Goal: Task Accomplishment & Management: Use online tool/utility

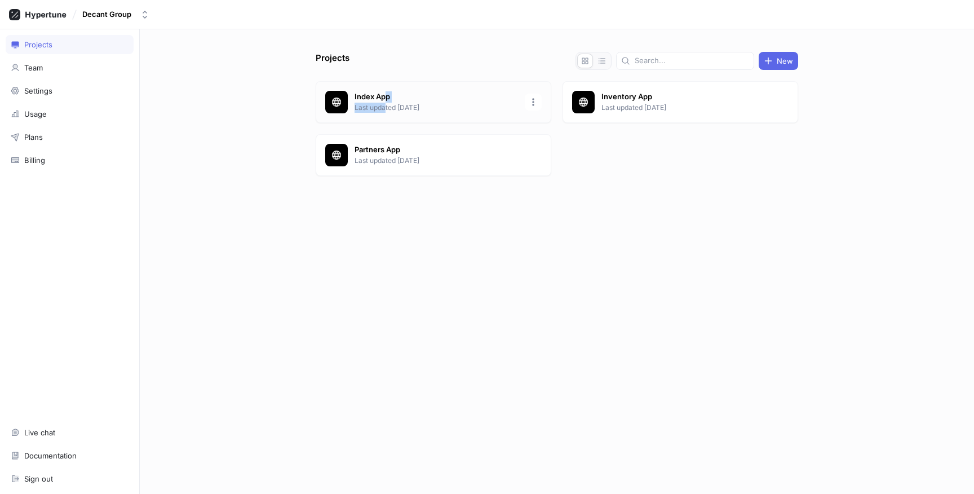
drag, startPoint x: 385, startPoint y: 96, endPoint x: 386, endPoint y: 105, distance: 9.7
click at [386, 104] on div "Index App Last updated [DATE]" at bounding box center [437, 101] width 164 height 21
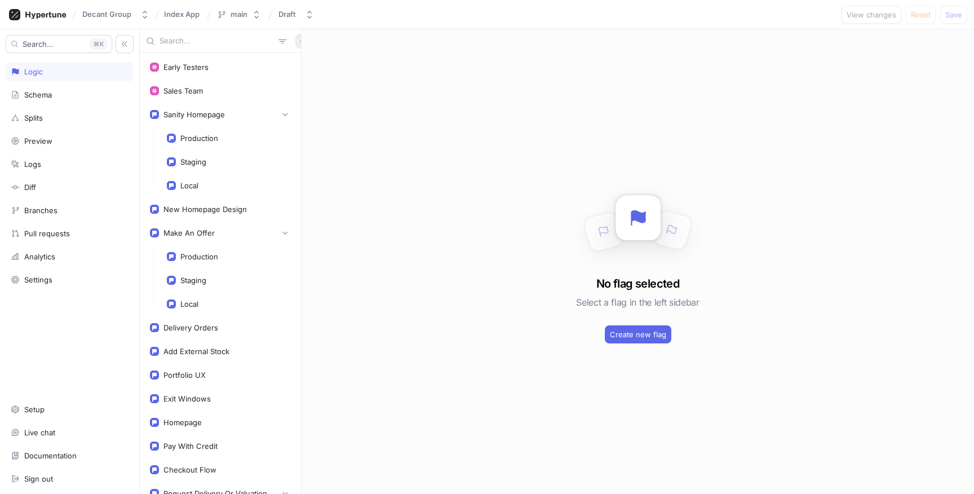
click at [299, 43] on icon "button" at bounding box center [302, 41] width 7 height 7
click at [326, 52] on div "Flag Variable Test" at bounding box center [316, 82] width 72 height 63
click at [326, 58] on div "Flag" at bounding box center [316, 63] width 67 height 19
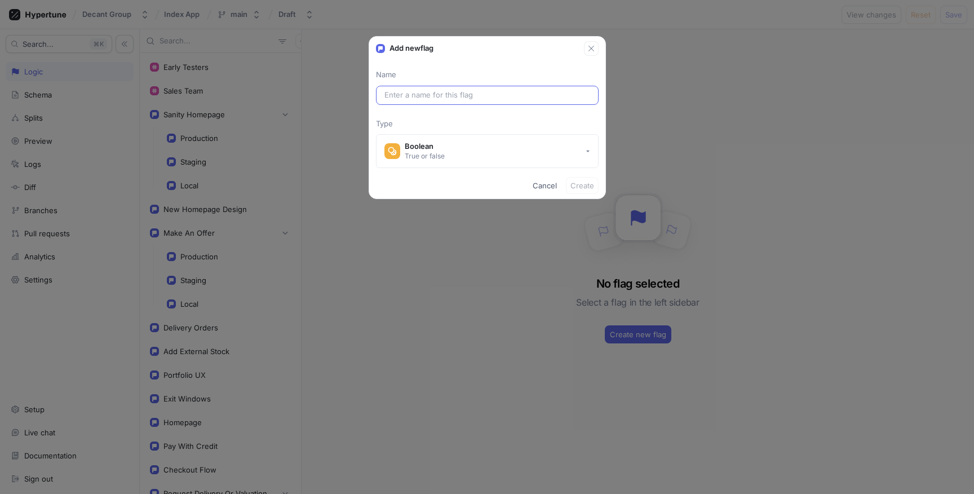
click at [477, 98] on input "text" at bounding box center [488, 95] width 206 height 11
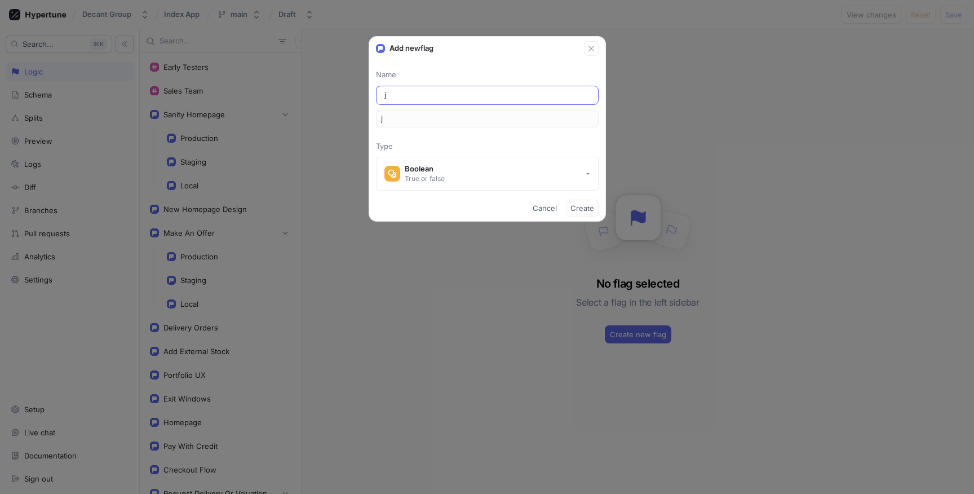
type input "jo"
type input "jou"
type input "jour"
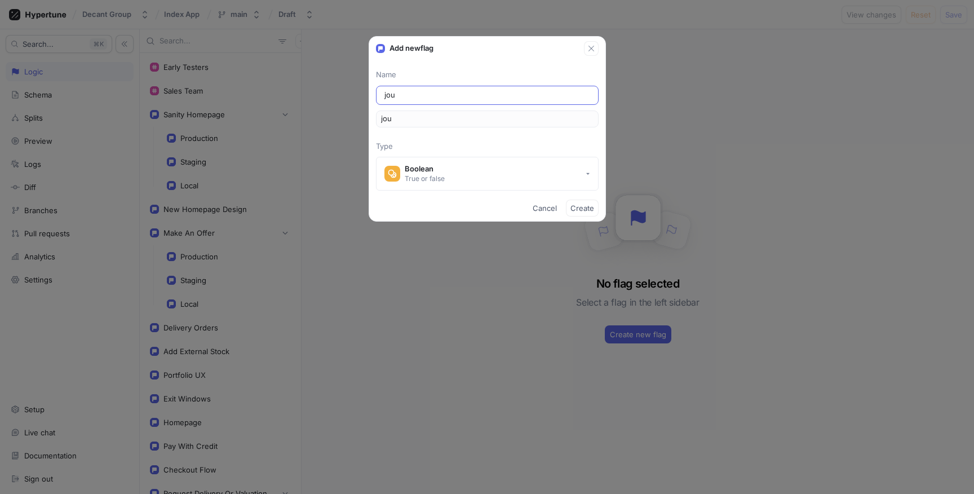
type input "jour"
type input "journ"
type input "journa"
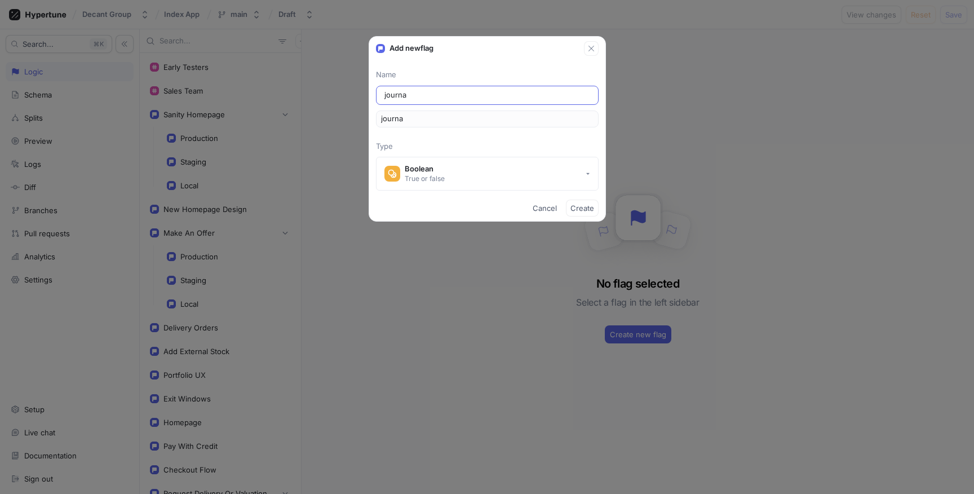
type input "journal"
click at [590, 210] on span "Create" at bounding box center [583, 208] width 24 height 7
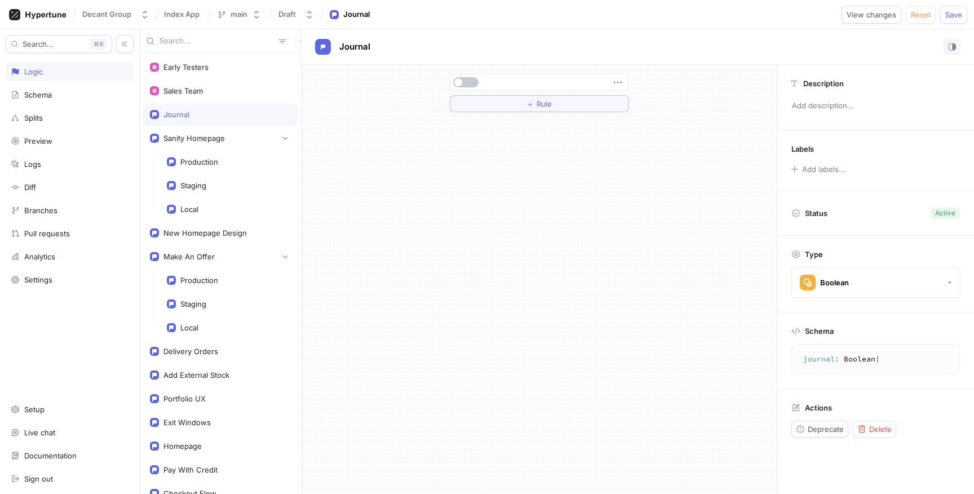
click at [614, 82] on icon "button" at bounding box center [617, 83] width 8 height 2
click at [629, 100] on p "Delete" at bounding box center [640, 103] width 23 height 11
click at [624, 80] on button "Select expression..." at bounding box center [539, 82] width 179 height 17
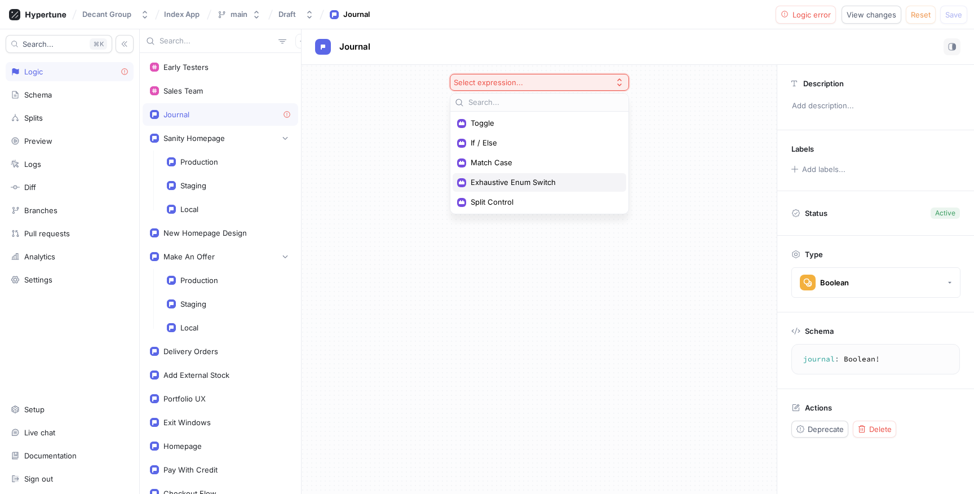
click at [600, 180] on span "Exhaustive Enum Switch" at bounding box center [543, 183] width 145 height 10
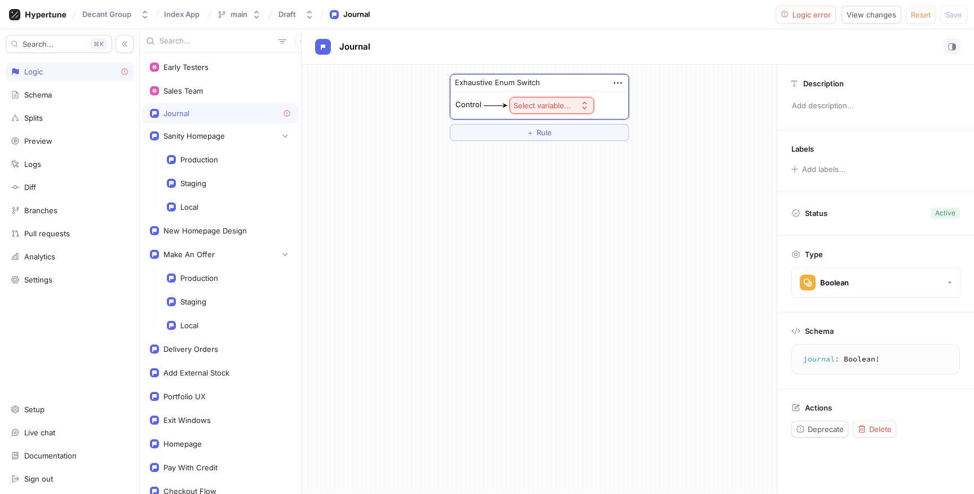
click at [588, 107] on icon "button" at bounding box center [584, 105] width 9 height 9
click at [586, 143] on span "Context > Env" at bounding box center [583, 147] width 104 height 10
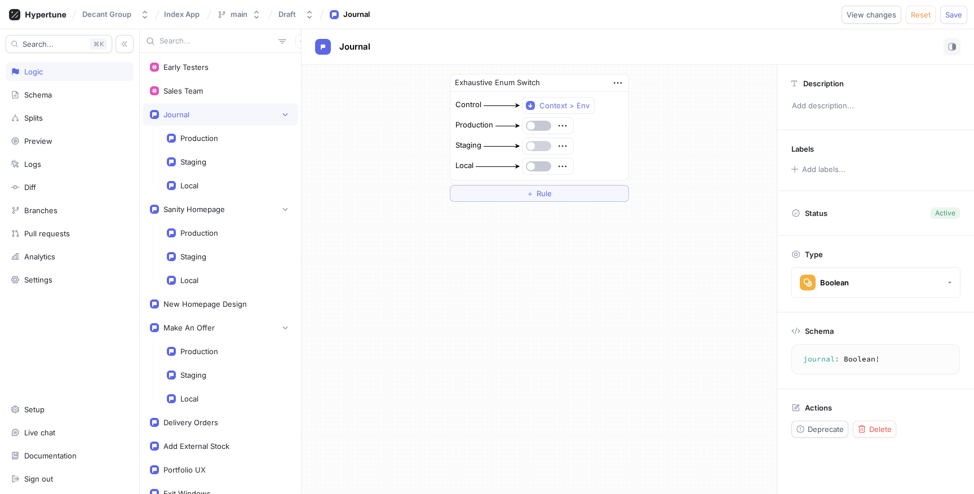
click at [543, 145] on button "button" at bounding box center [538, 146] width 25 height 10
click at [544, 166] on button "button" at bounding box center [538, 166] width 25 height 10
click at [804, 107] on p "Add description..." at bounding box center [876, 105] width 178 height 19
click at [952, 11] on span "Save" at bounding box center [953, 14] width 17 height 7
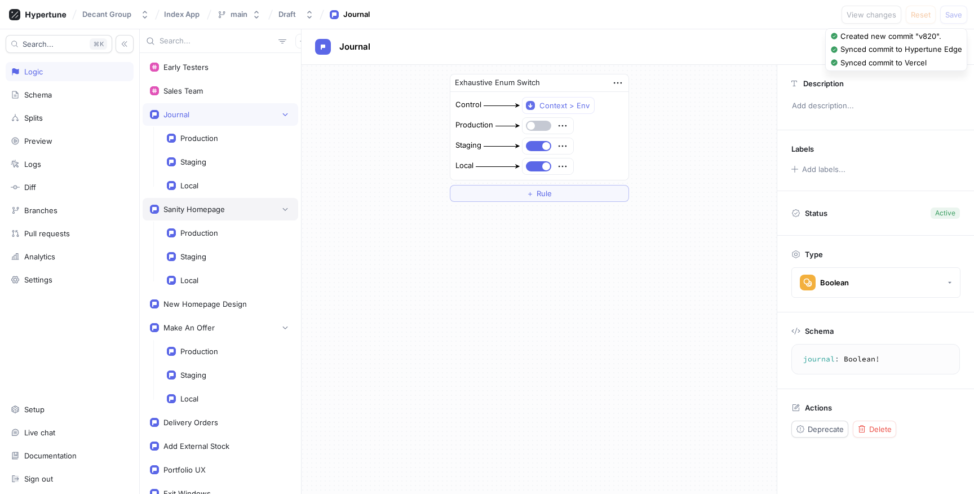
click at [213, 207] on div "Sanity Homepage" at bounding box center [194, 209] width 61 height 9
type textarea "sanityHomepage: Boolean!"
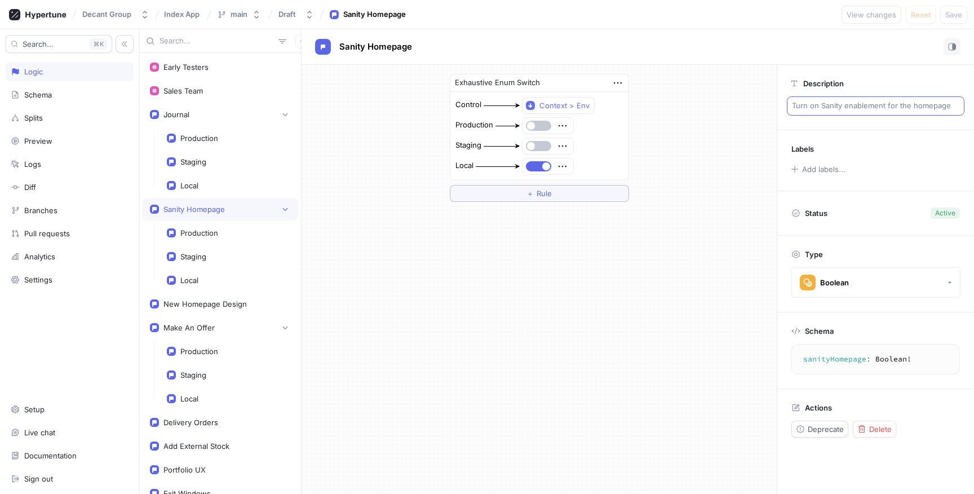
click at [878, 108] on p "Turn on Sanity enablement for the homepage" at bounding box center [876, 105] width 178 height 19
type textarea "x"
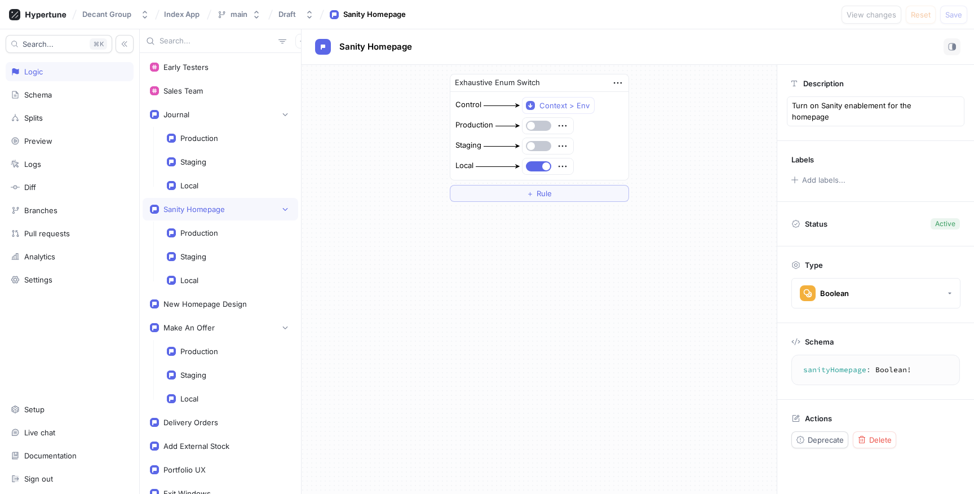
click at [878, 108] on textarea "Turn on Sanity enablement for the homepage" at bounding box center [876, 111] width 178 height 30
click at [250, 117] on div "Journal" at bounding box center [220, 114] width 141 height 11
type textarea "journal: Boolean!"
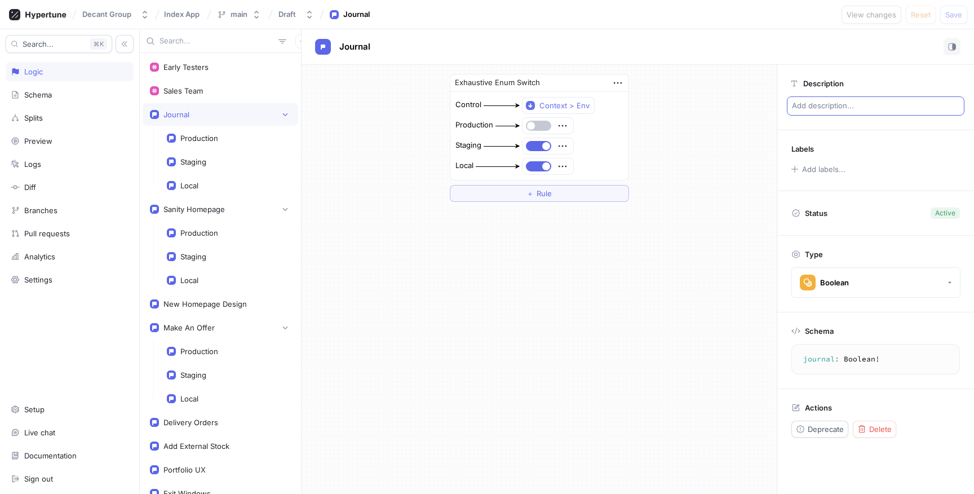
click at [836, 107] on p "Add description..." at bounding box center [876, 105] width 178 height 19
type textarea "x"
type textarea "Turn on Sanity enablement for the homepage"
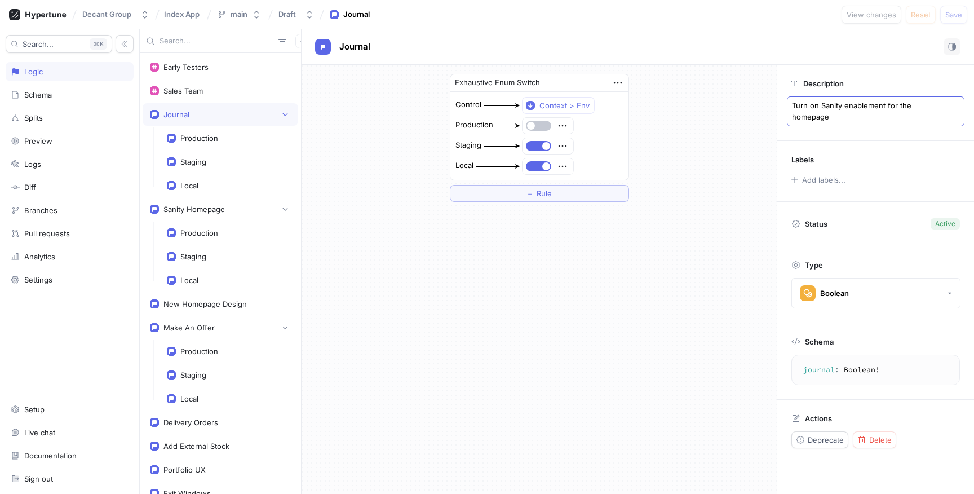
drag, startPoint x: 820, startPoint y: 105, endPoint x: 885, endPoint y: 103, distance: 64.9
click at [885, 103] on textarea "Turn on Sanity enablement for the homepage" at bounding box center [876, 111] width 178 height 30
click at [873, 110] on textarea "Turn on Sanity enablement for the homepage" at bounding box center [876, 111] width 178 height 30
click at [872, 111] on textarea "Turn on Sanity enablement for the homepage" at bounding box center [876, 111] width 178 height 30
click at [871, 111] on textarea "Turn on Sanity enablement for the homepage" at bounding box center [876, 111] width 178 height 30
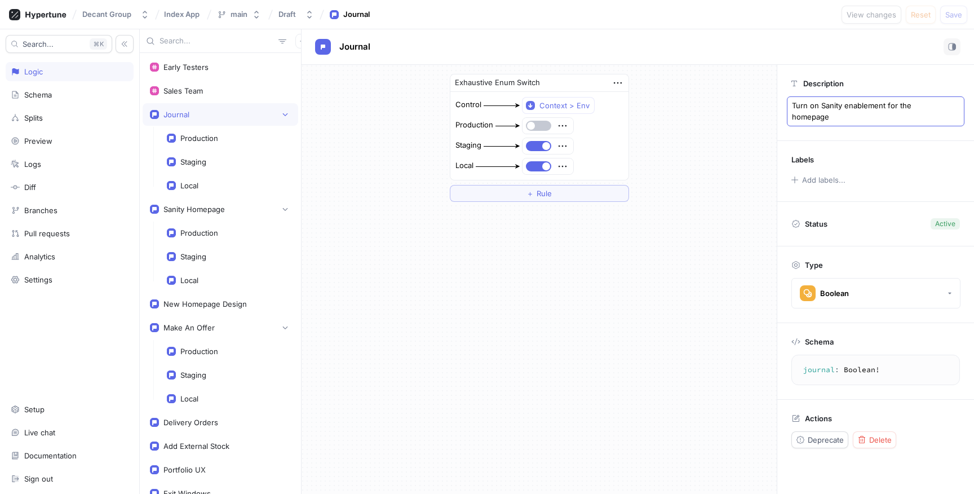
click at [871, 111] on textarea "Turn on Sanity enablement for the homepage" at bounding box center [876, 111] width 178 height 30
drag, startPoint x: 821, startPoint y: 104, endPoint x: 885, endPoint y: 104, distance: 64.3
click at [885, 104] on textarea "Turn on Sanity enablement for the homepage" at bounding box center [876, 111] width 178 height 30
drag, startPoint x: 838, startPoint y: 121, endPoint x: 787, endPoint y: 104, distance: 53.7
click at [787, 104] on textarea "Turn on Sanity enablement for the homepage" at bounding box center [876, 111] width 178 height 30
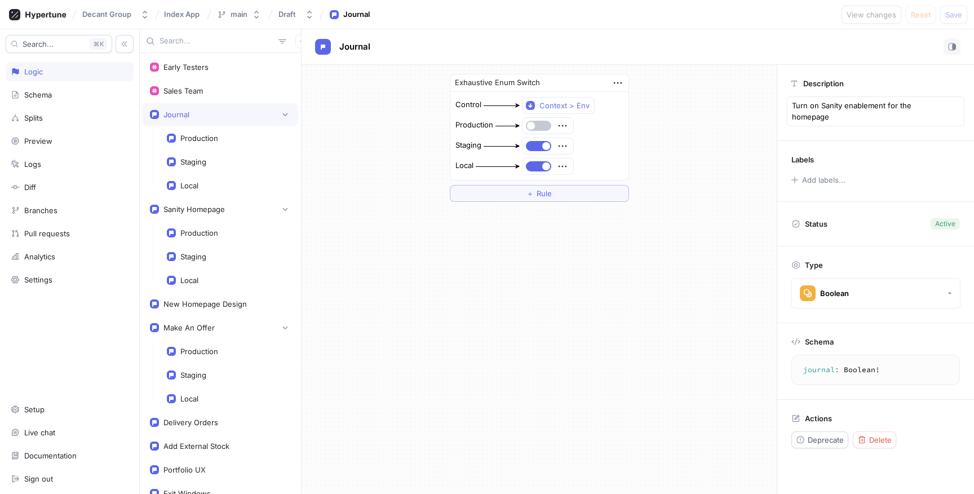
type textarea "x"
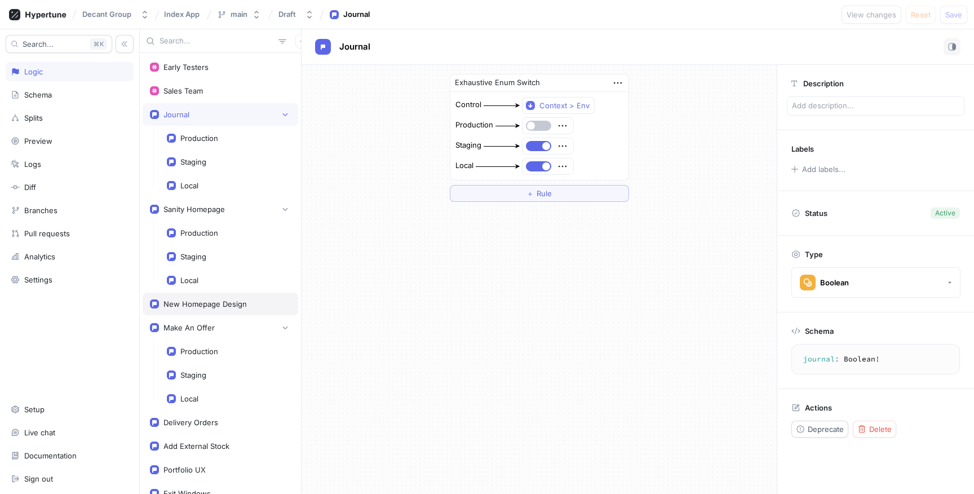
click at [193, 298] on div "New Homepage Design" at bounding box center [221, 304] width 156 height 23
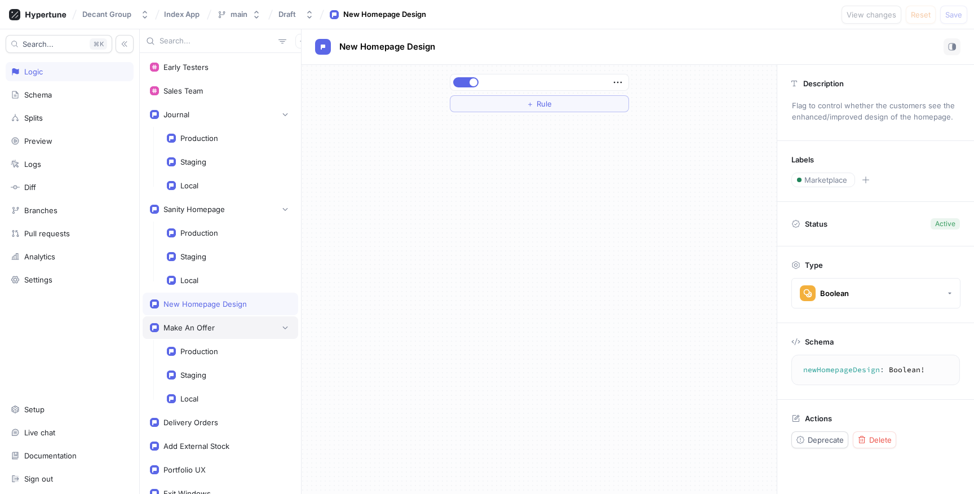
click at [214, 324] on div "Make An Offer" at bounding box center [220, 327] width 141 height 11
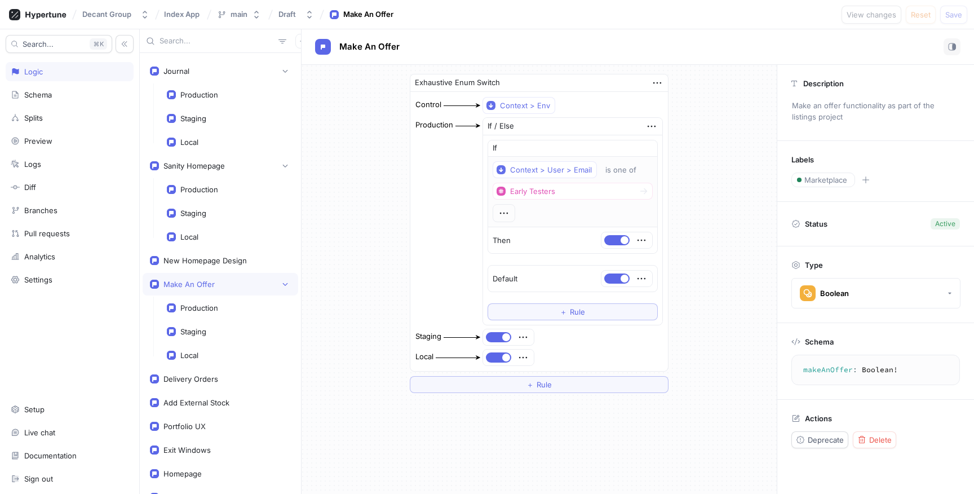
scroll to position [70, 0]
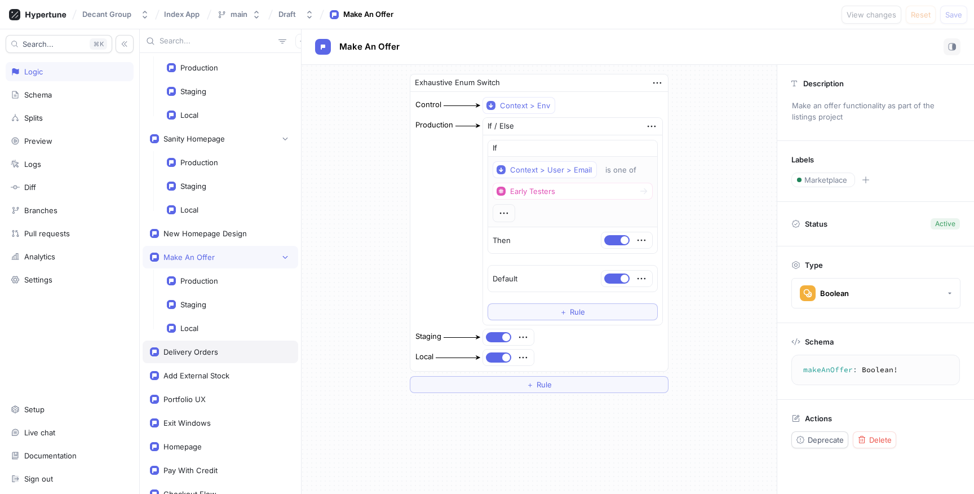
click at [215, 345] on div "Delivery Orders" at bounding box center [221, 352] width 156 height 23
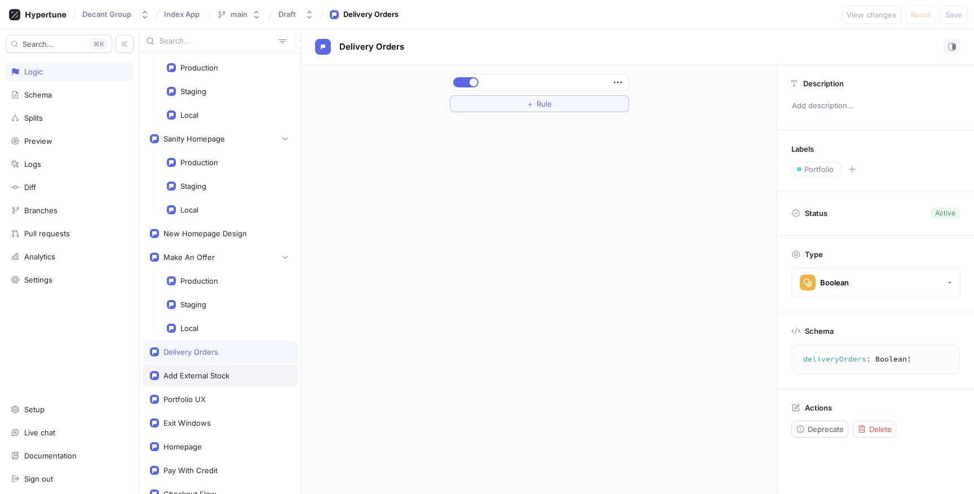
click at [215, 374] on div "Add External Stock" at bounding box center [197, 375] width 66 height 9
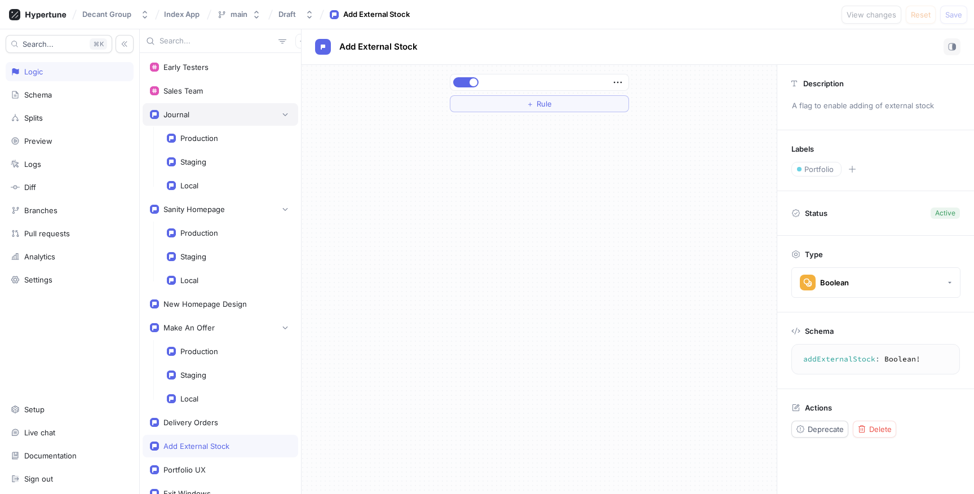
click at [216, 113] on div "Journal" at bounding box center [220, 114] width 141 height 11
type textarea "journal: Boolean!"
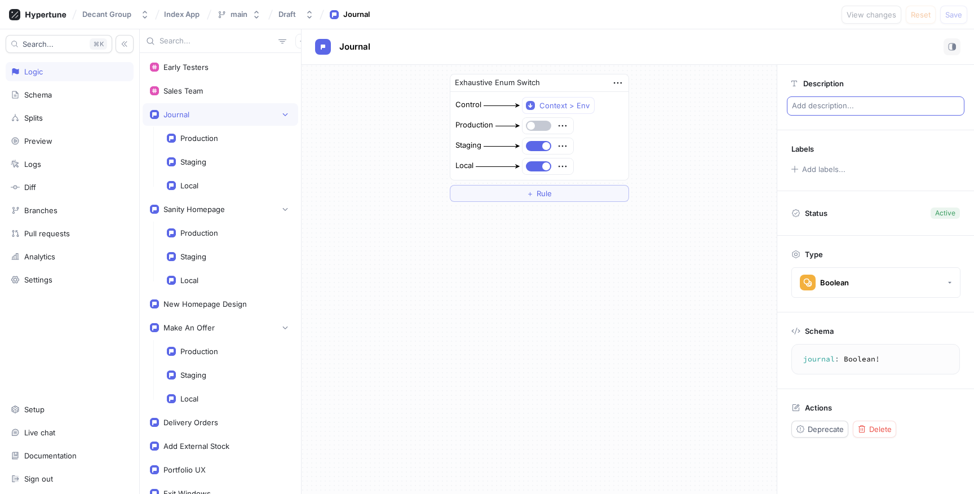
click at [803, 103] on p "Add description..." at bounding box center [876, 105] width 178 height 19
type textarea "x"
type textarea "A"
type textarea "x"
type textarea "A"
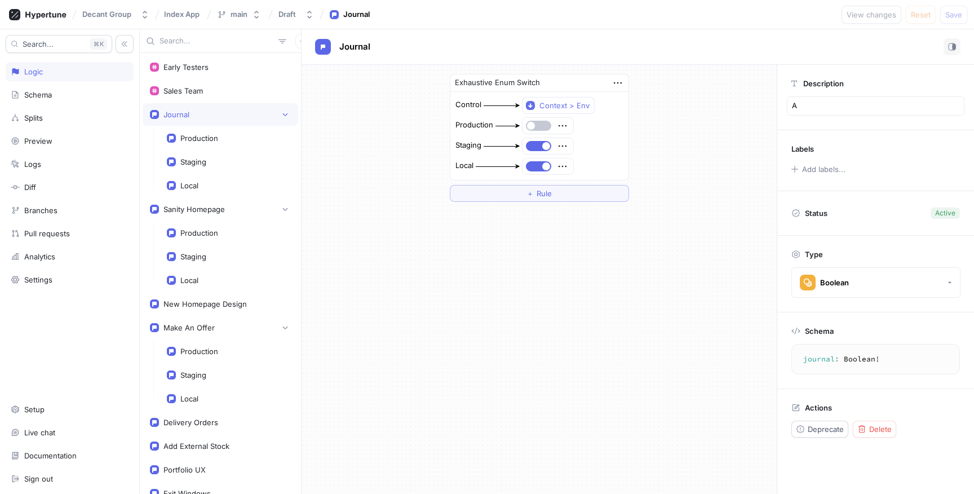
type textarea "x"
type textarea "A f"
type textarea "x"
type textarea "A fl"
type textarea "x"
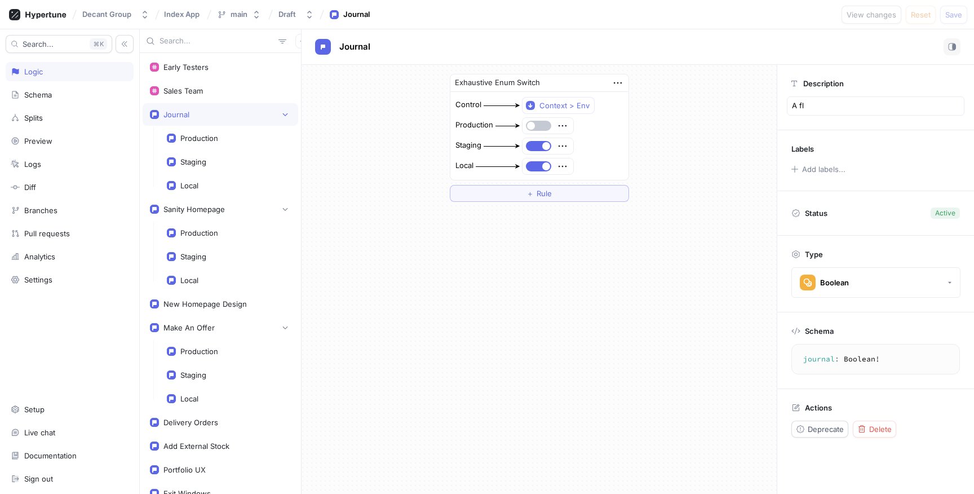
type textarea "A fla"
type textarea "x"
type textarea "A flag"
type textarea "x"
type textarea "A flag"
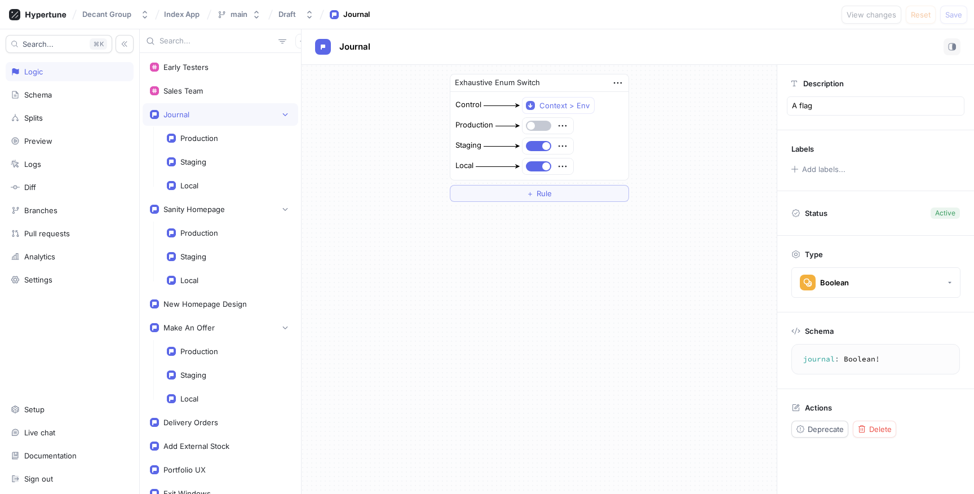
type textarea "x"
type textarea "A flag t"
type textarea "x"
type textarea "A flag to"
type textarea "x"
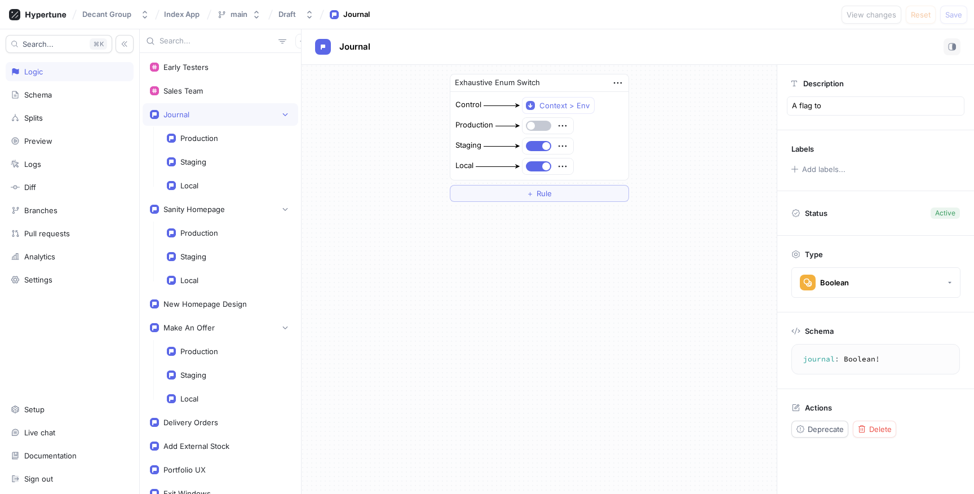
type textarea "A flag to"
type textarea "x"
type textarea "A flag to e"
type textarea "x"
type textarea "A flag to en"
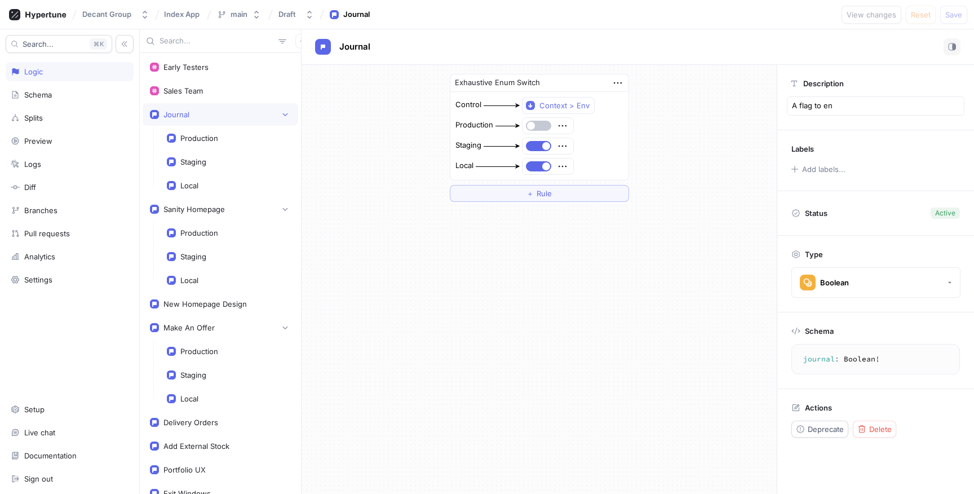
type textarea "x"
type textarea "A flag to ena"
type textarea "x"
type textarea "A flag to enab"
type textarea "x"
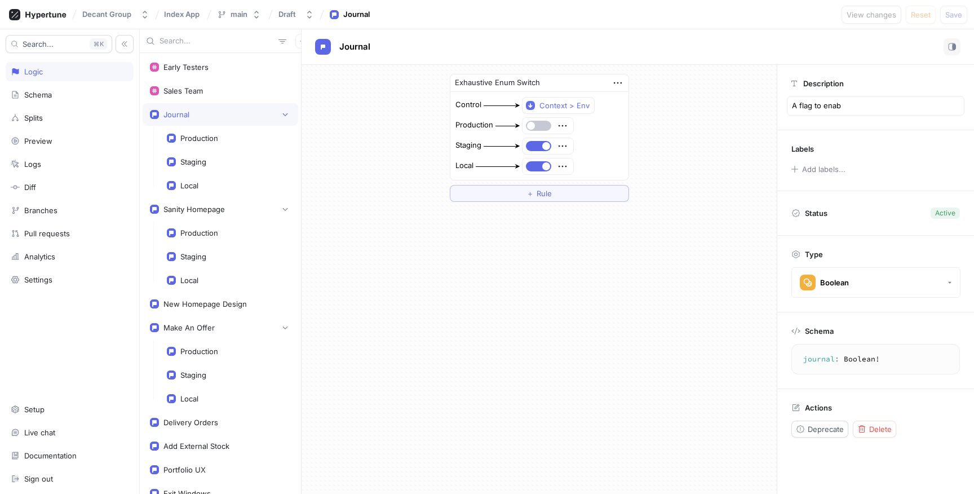
type textarea "A flag to enabl"
type textarea "x"
type textarea "A flag to enable"
type textarea "x"
type textarea "A flag to enable"
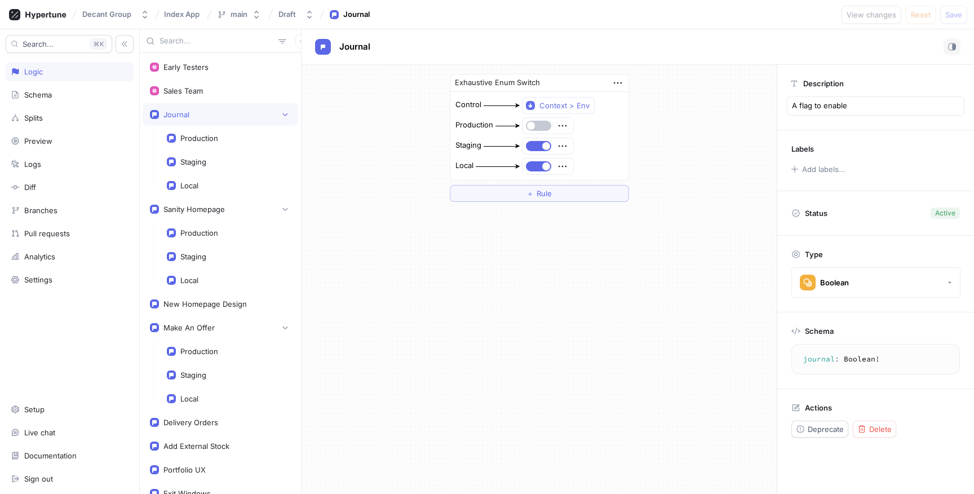
type textarea "x"
type textarea "A flag to enable t"
type textarea "x"
type textarea "A flag to enable th"
type textarea "x"
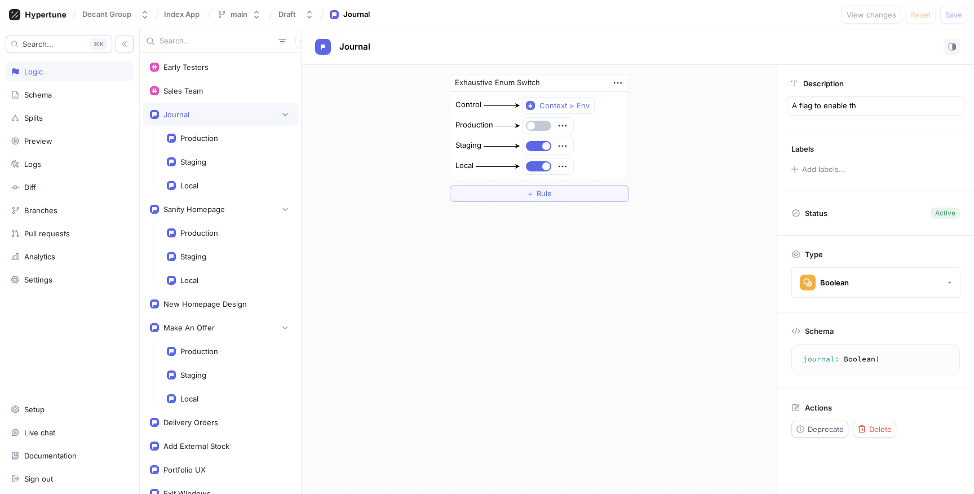
type textarea "A flag to enable the"
type textarea "x"
type textarea "A flag to enable the"
type textarea "x"
type textarea "A flag to enable the j"
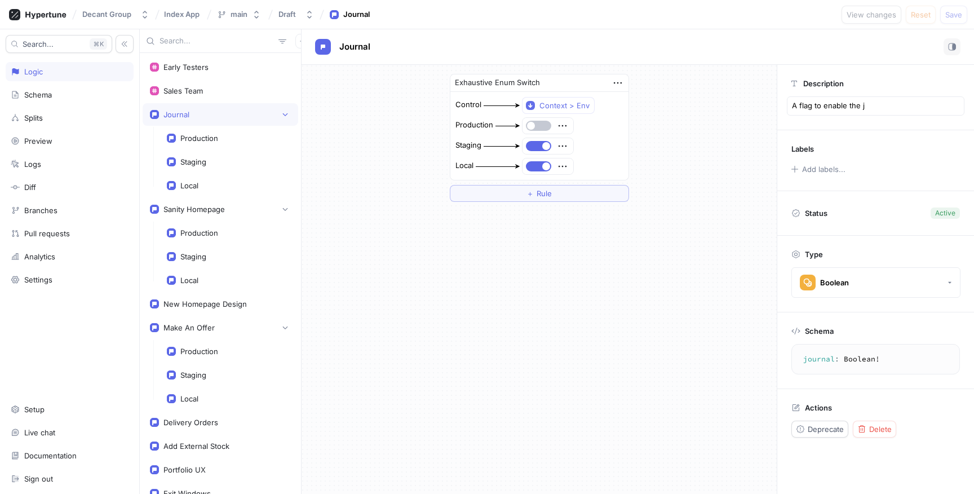
type textarea "x"
type textarea "A flag to enable the jo"
type textarea "x"
type textarea "A flag to enable the jou"
type textarea "x"
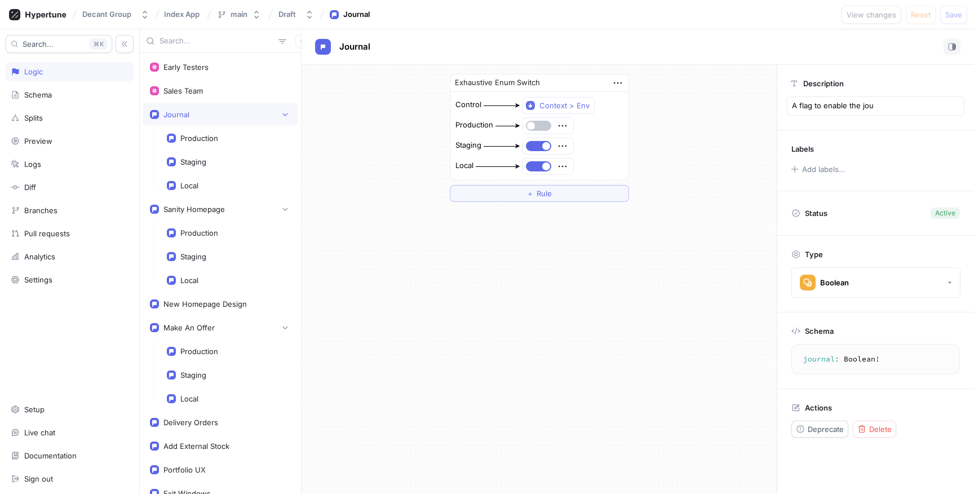
type textarea "A flag to enable the jour"
type textarea "x"
type textarea "A flag to enable the journ"
type textarea "x"
type textarea "A flag to enable the journs"
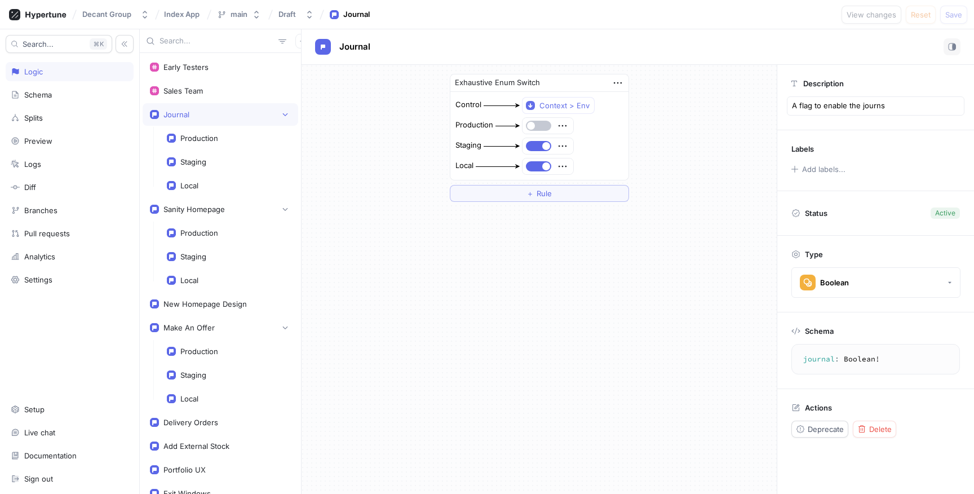
type textarea "x"
type textarea "A flag to enable the journsl"
type textarea "x"
type textarea "A flag to enable the journsl"
type textarea "x"
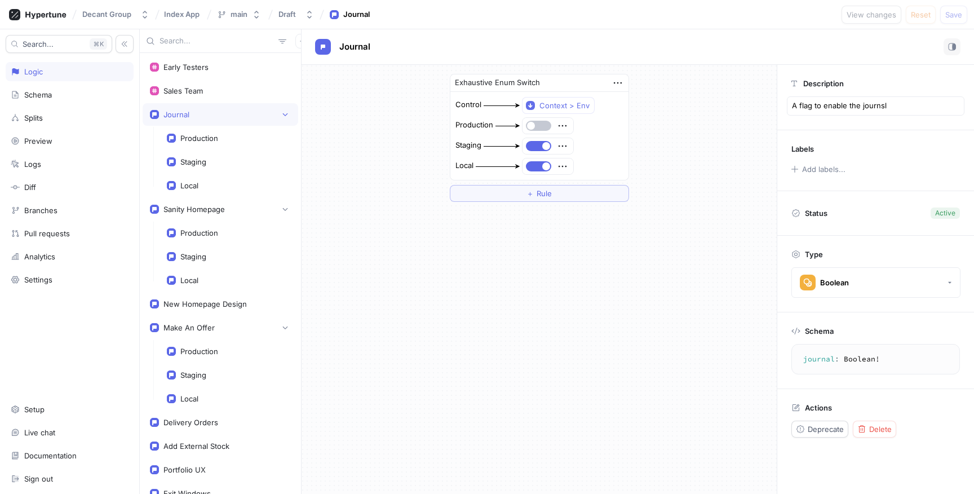
type textarea "A flag to enable the journsl"
type textarea "x"
type textarea "A flag to enable the journs"
type textarea "x"
type textarea "A flag to enable the journ"
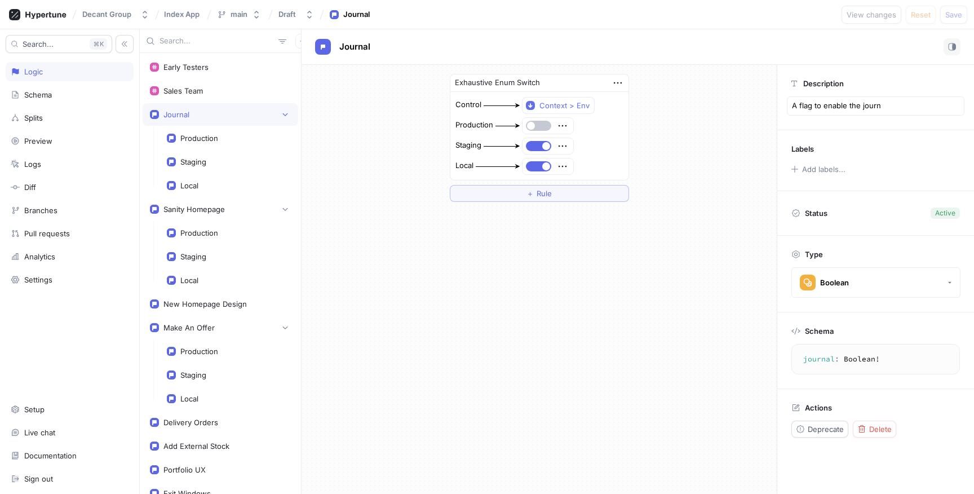
type textarea "x"
type textarea "A flag to enable the journa"
type textarea "x"
type textarea "A flag to enable the journal"
type textarea "x"
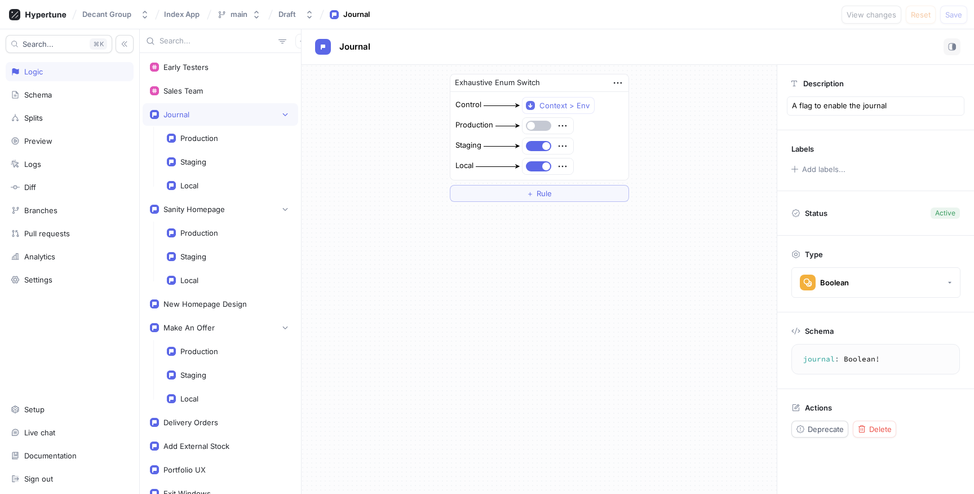
type textarea "A flag to enable the journal"
type textarea "x"
type textarea "A flag to enable the journal o"
type textarea "x"
type textarea "A flag to enable the journal on"
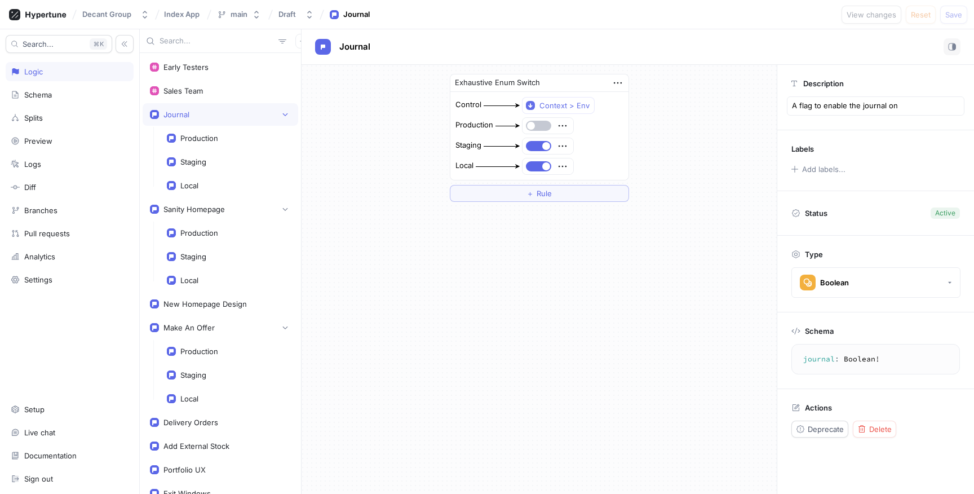
type textarea "x"
type textarea "A flag to enable the journal on"
type textarea "x"
type textarea "A flag to enable the journal on t"
type textarea "x"
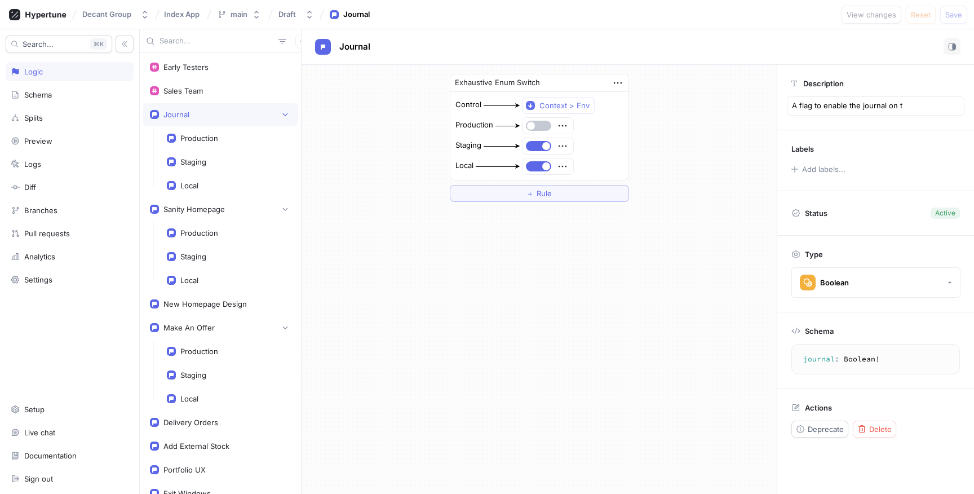
type textarea "A flag to enable the journal on th"
type textarea "x"
type textarea "A flag to enable the journal on the"
type textarea "x"
type textarea "A flag to enable the journal on the"
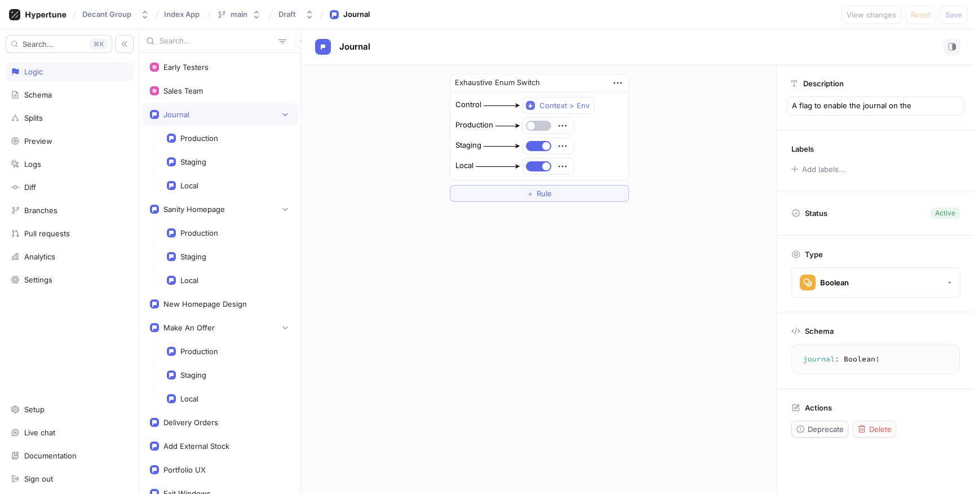
type textarea "x"
type textarea "A flag to enable the journal on the h"
type textarea "x"
type textarea "A flag to enable the journal on the ho"
type textarea "x"
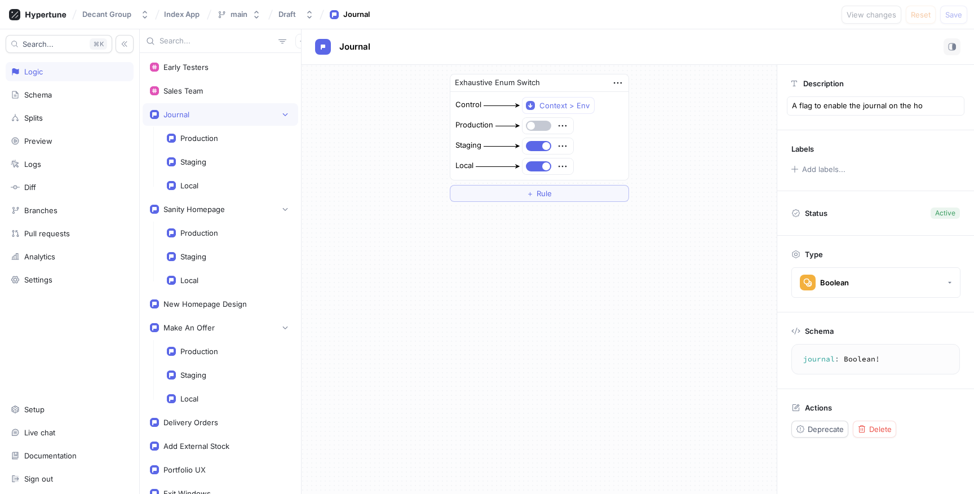
type textarea "A flag to enable the journal on the hom"
type textarea "x"
type textarea "A flag to enable the journal on the home"
type textarea "x"
type textarea "A flag to enable the journal on the homep"
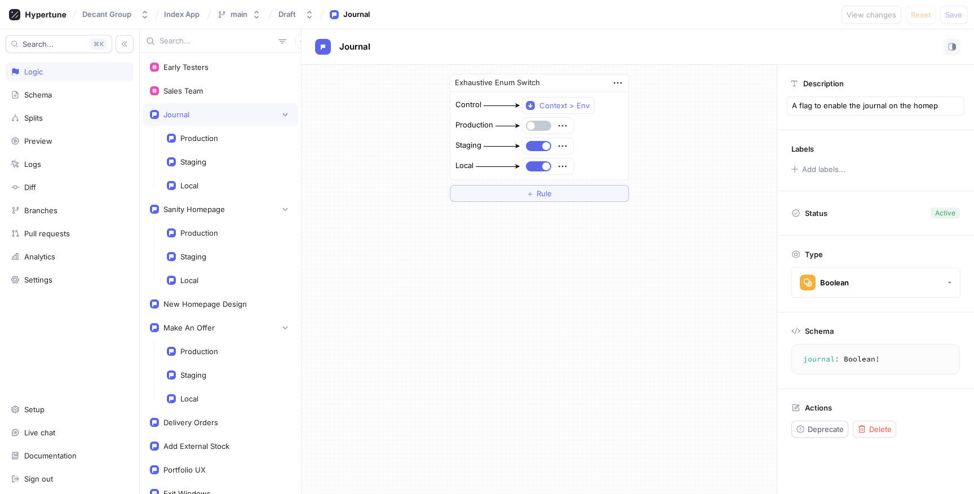
type textarea "x"
type textarea "A flag to enable the journal on the homepa"
type textarea "x"
type textarea "A flag to enable the journal on the homepag"
type textarea "x"
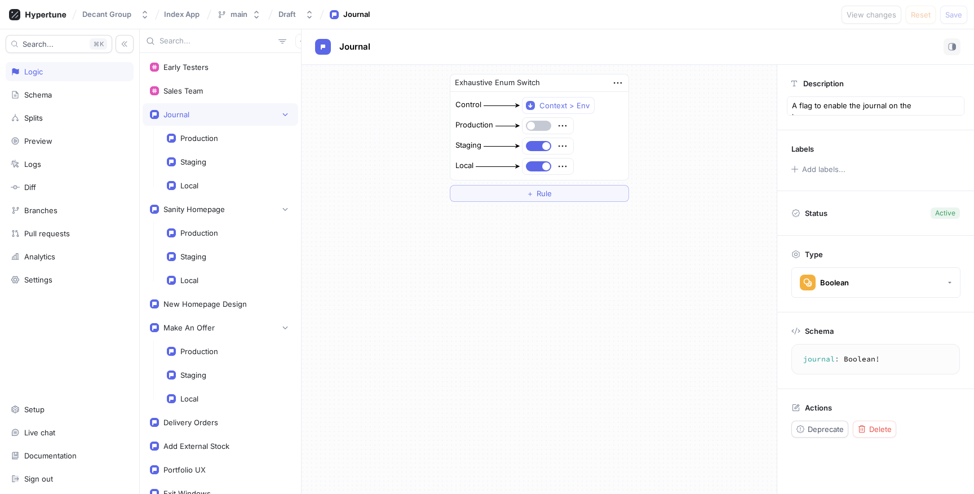
type textarea "A flag to enable the journal on the homepage"
click at [851, 52] on div "Journal" at bounding box center [638, 46] width 646 height 17
click at [962, 16] on button "Save" at bounding box center [953, 15] width 27 height 18
